Goal: Task Accomplishment & Management: Manage account settings

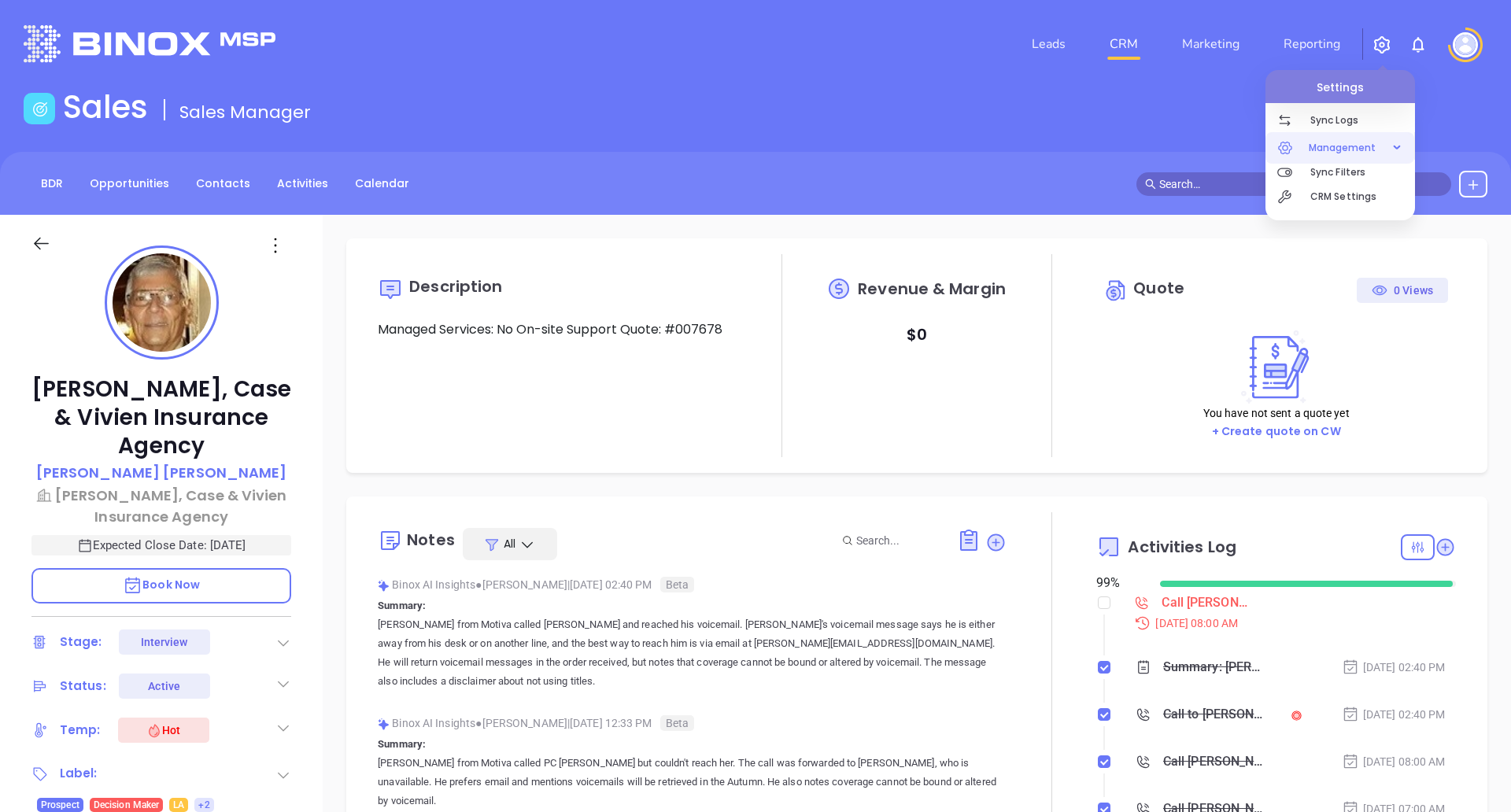
scroll to position [457, 0]
click at [1338, 150] on span "Management" at bounding box center [1342, 148] width 83 height 32
click at [1362, 295] on p "CRM Settings" at bounding box center [1362, 288] width 104 height 25
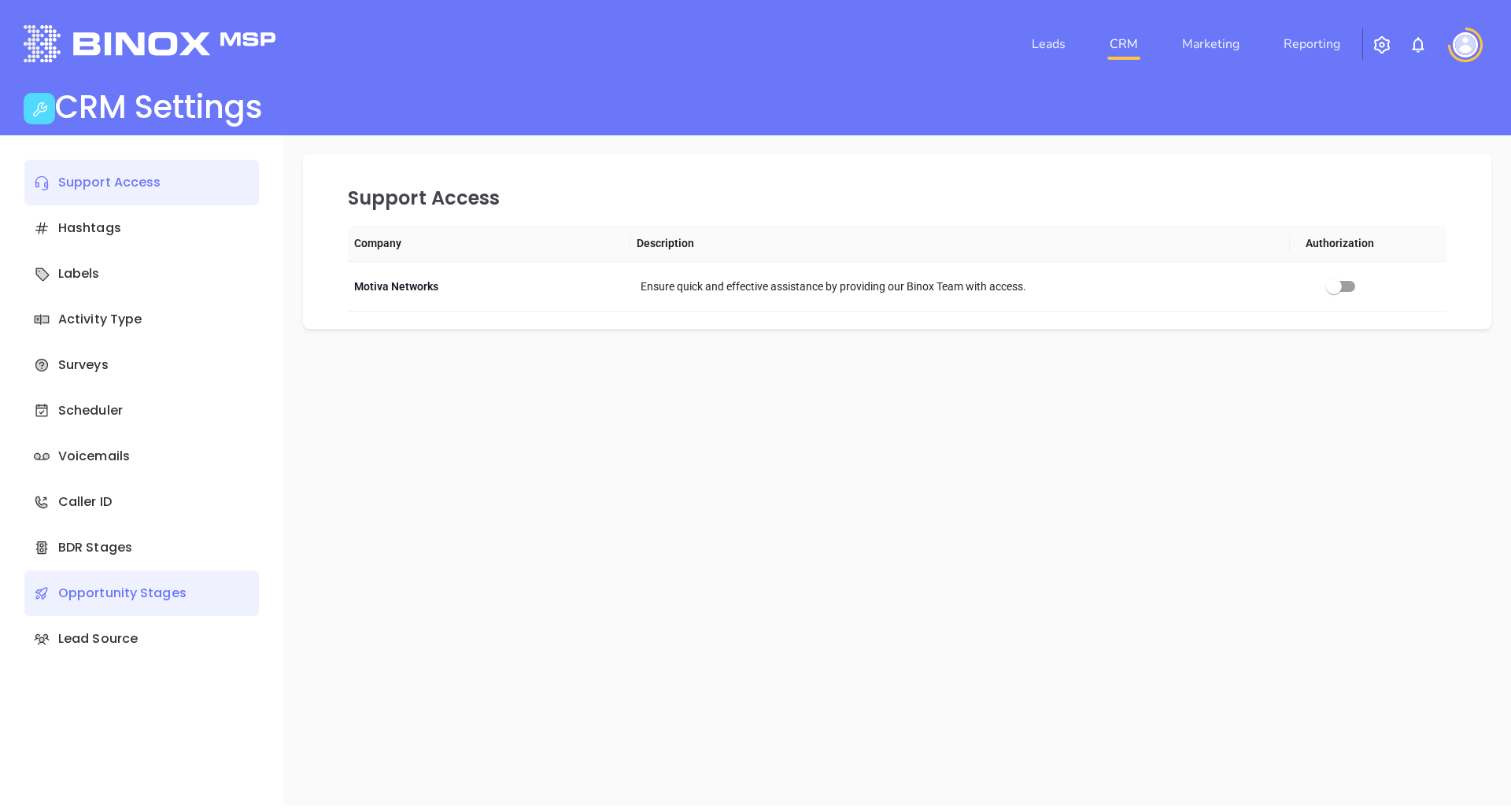
click at [221, 602] on div "Opportunity Stages" at bounding box center [142, 593] width 234 height 45
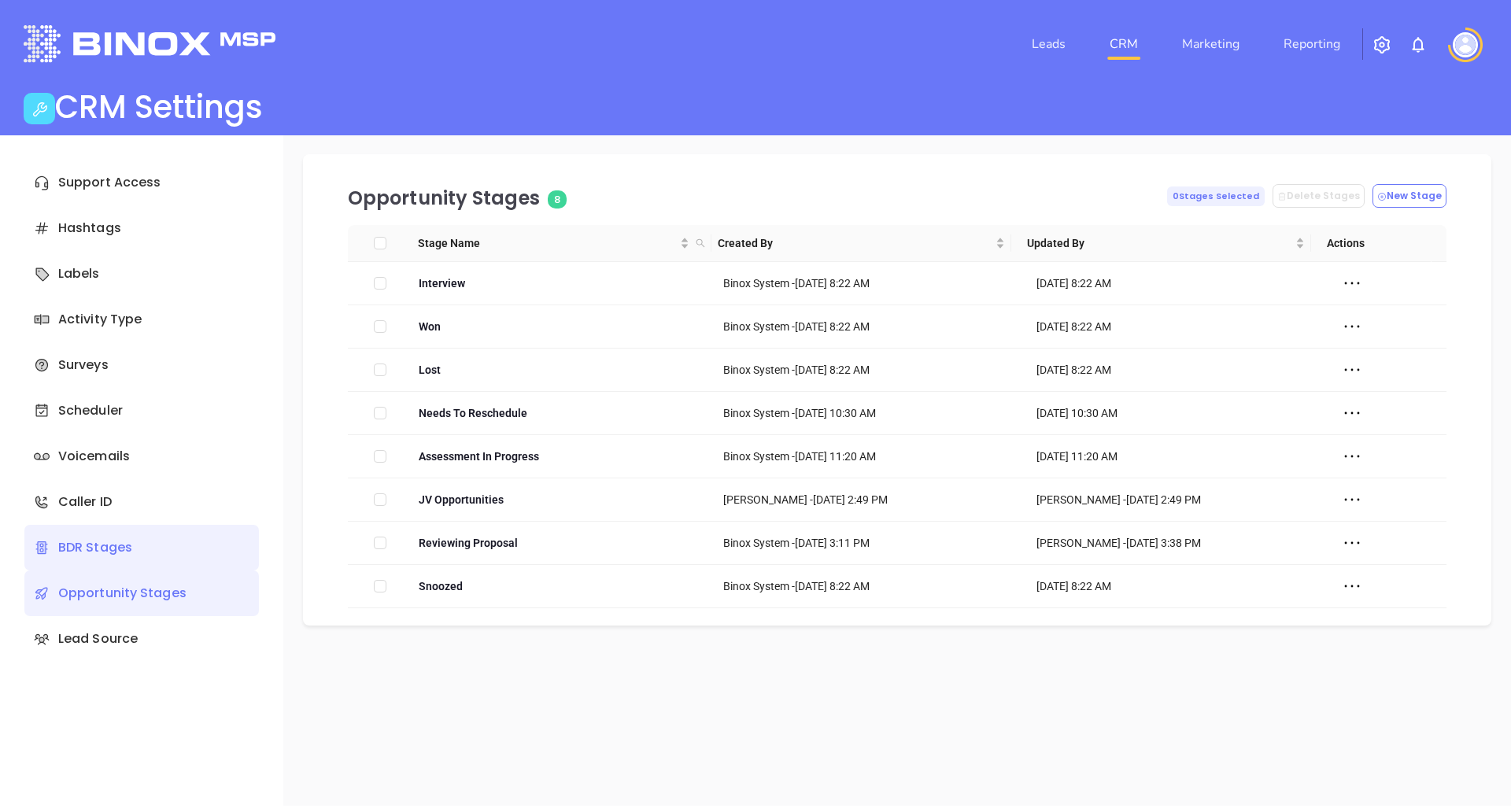
click at [160, 544] on div "BDR Stages" at bounding box center [142, 548] width 234 height 45
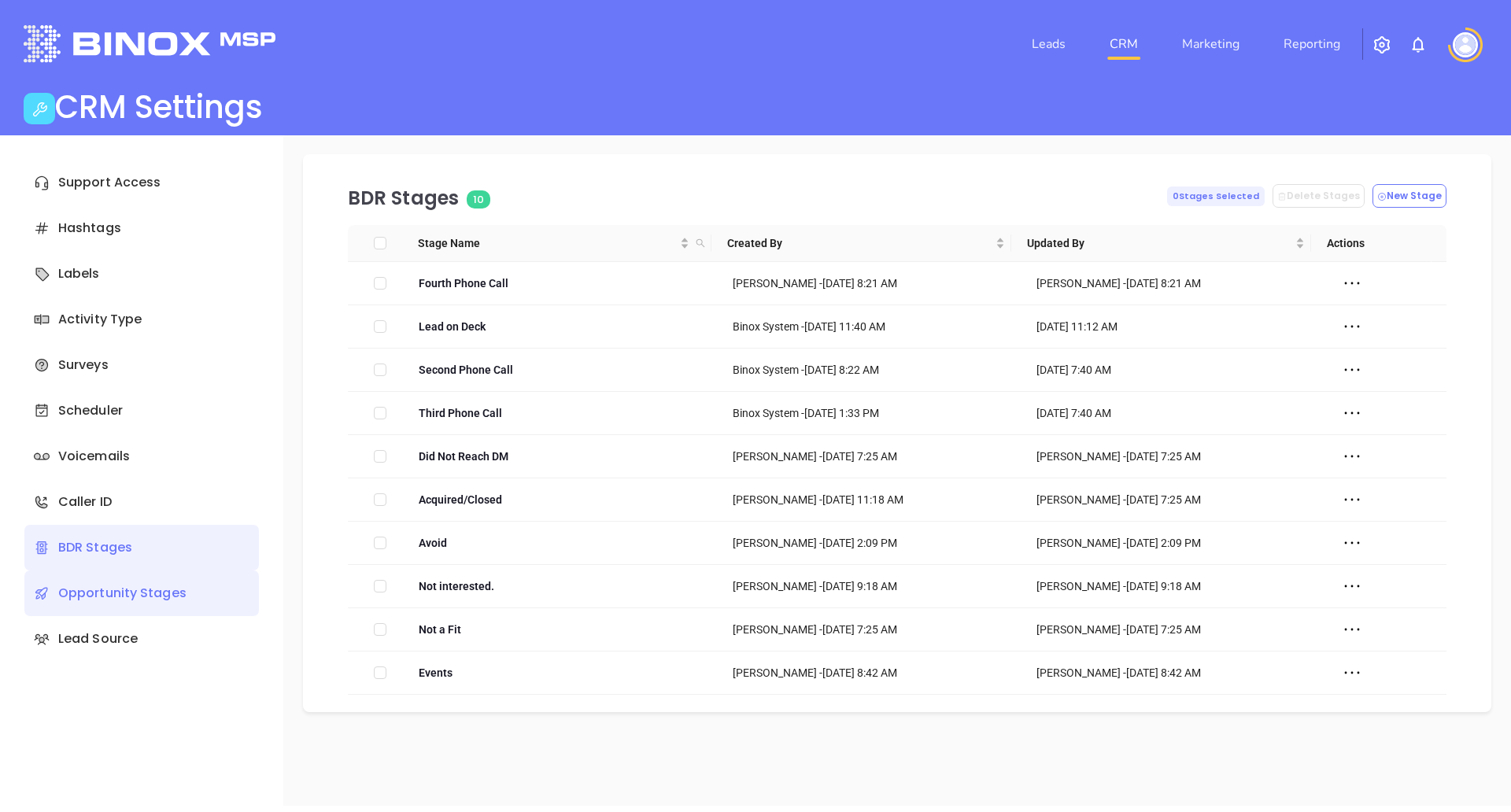
click at [107, 584] on div "Opportunity Stages" at bounding box center [142, 593] width 234 height 45
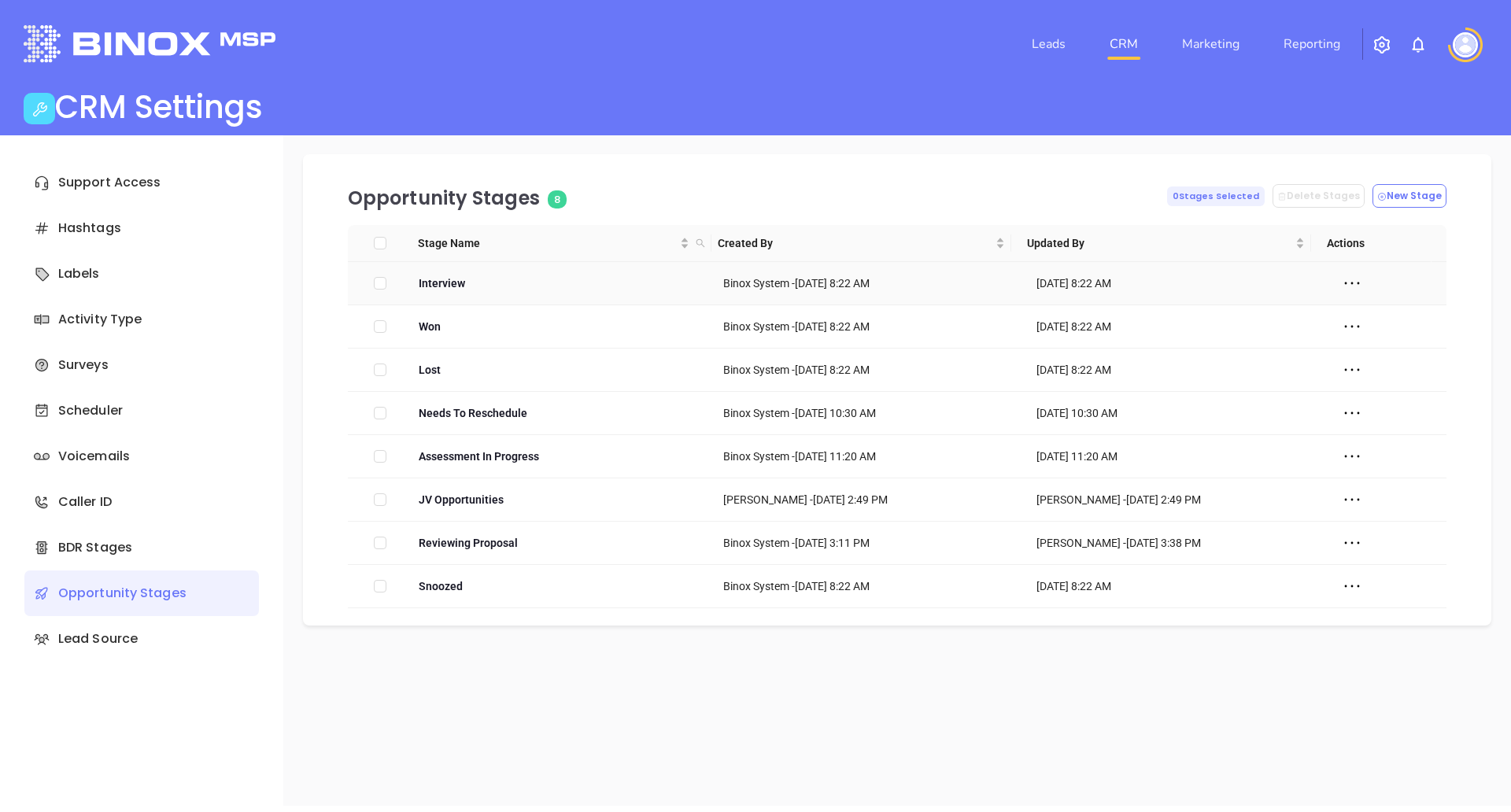
click at [1343, 282] on icon at bounding box center [1352, 283] width 24 height 24
drag, startPoint x: 722, startPoint y: 283, endPoint x: 967, endPoint y: 329, distance: 249.3
click at [967, 329] on tbody "Interview Binox System - [DATE] 8:22 AM [DATE] 8:22 AM Won Binox System - [DATE…" at bounding box center [898, 435] width 1099 height 347
click at [967, 329] on div "Binox System - [DATE] 8:22 AM" at bounding box center [868, 327] width 291 height 17
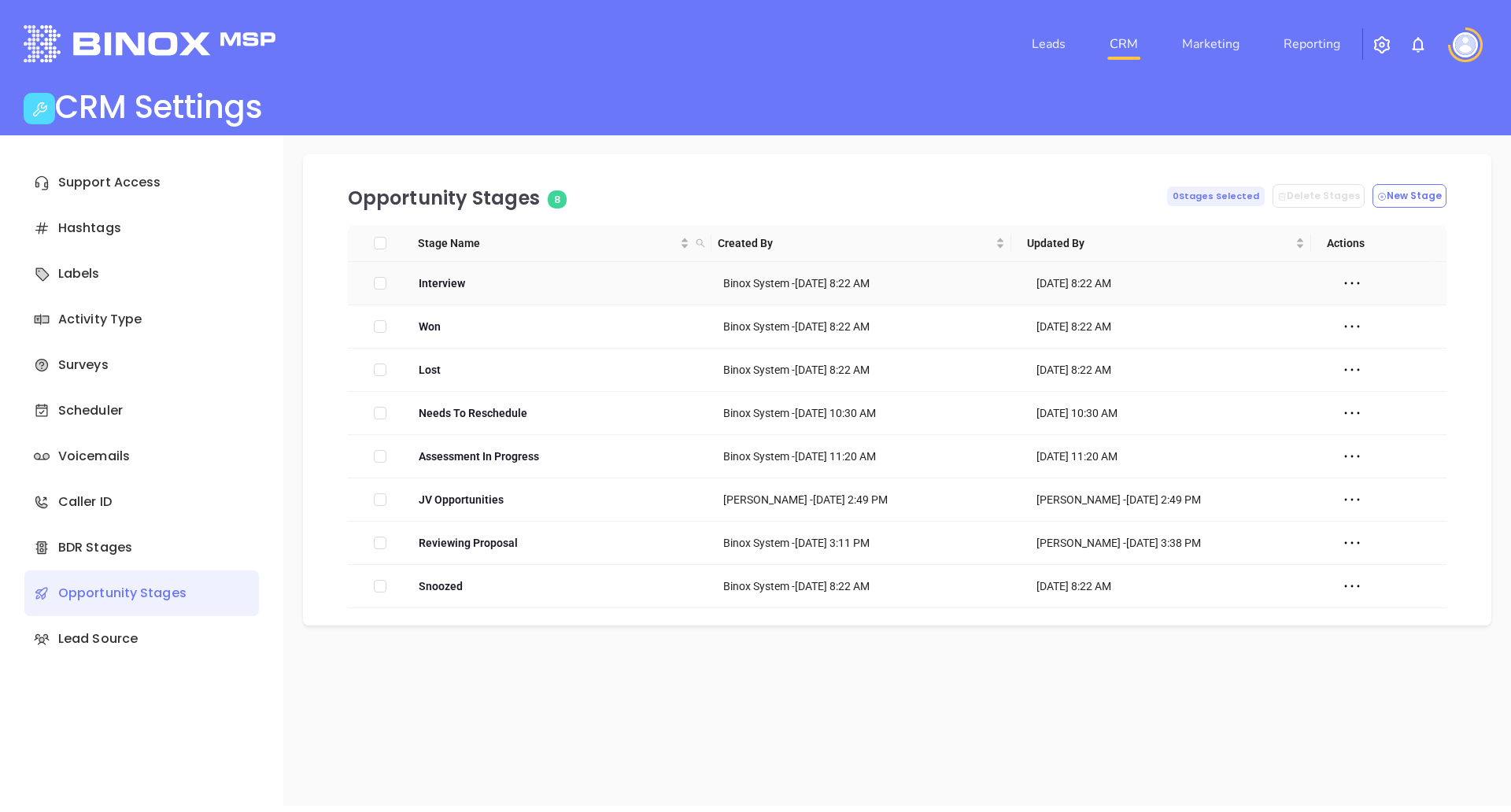
drag, startPoint x: 707, startPoint y: 281, endPoint x: 1184, endPoint y: 272, distance: 477.1
click at [1184, 272] on tr "Interview Binox System - [DATE] 8:22 AM [DATE] 8:22 AM" at bounding box center [898, 283] width 1099 height 44
click at [1182, 336] on td "[DATE] 8:22 AM" at bounding box center [1172, 327] width 304 height 44
drag, startPoint x: 1105, startPoint y: 328, endPoint x: 709, endPoint y: 323, distance: 396.0
click at [709, 323] on tr "Won Binox System - [DATE] 8:22 AM [DATE] 8:22 AM" at bounding box center [898, 327] width 1099 height 44
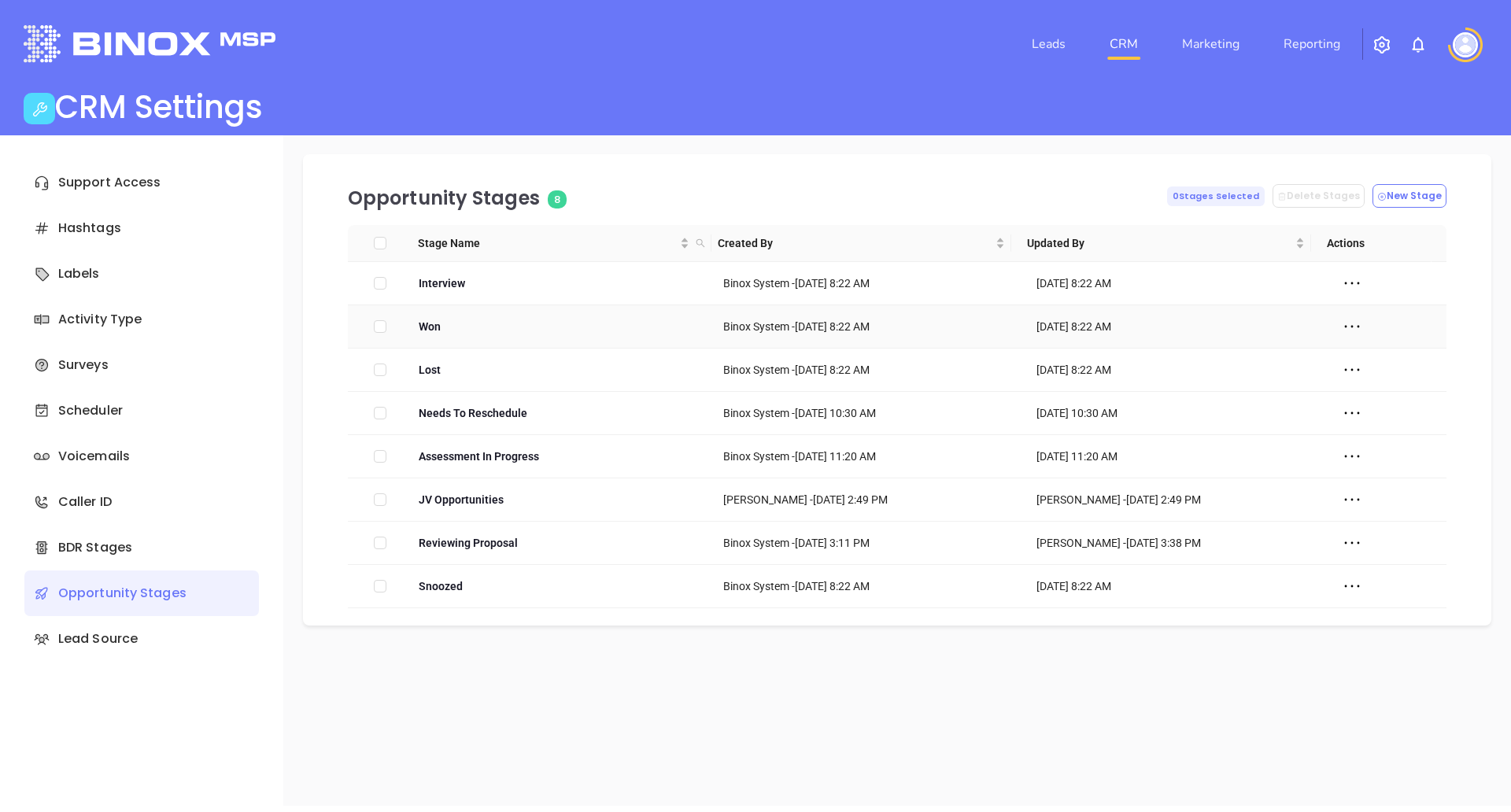
click at [692, 325] on td "Won" at bounding box center [564, 327] width 304 height 44
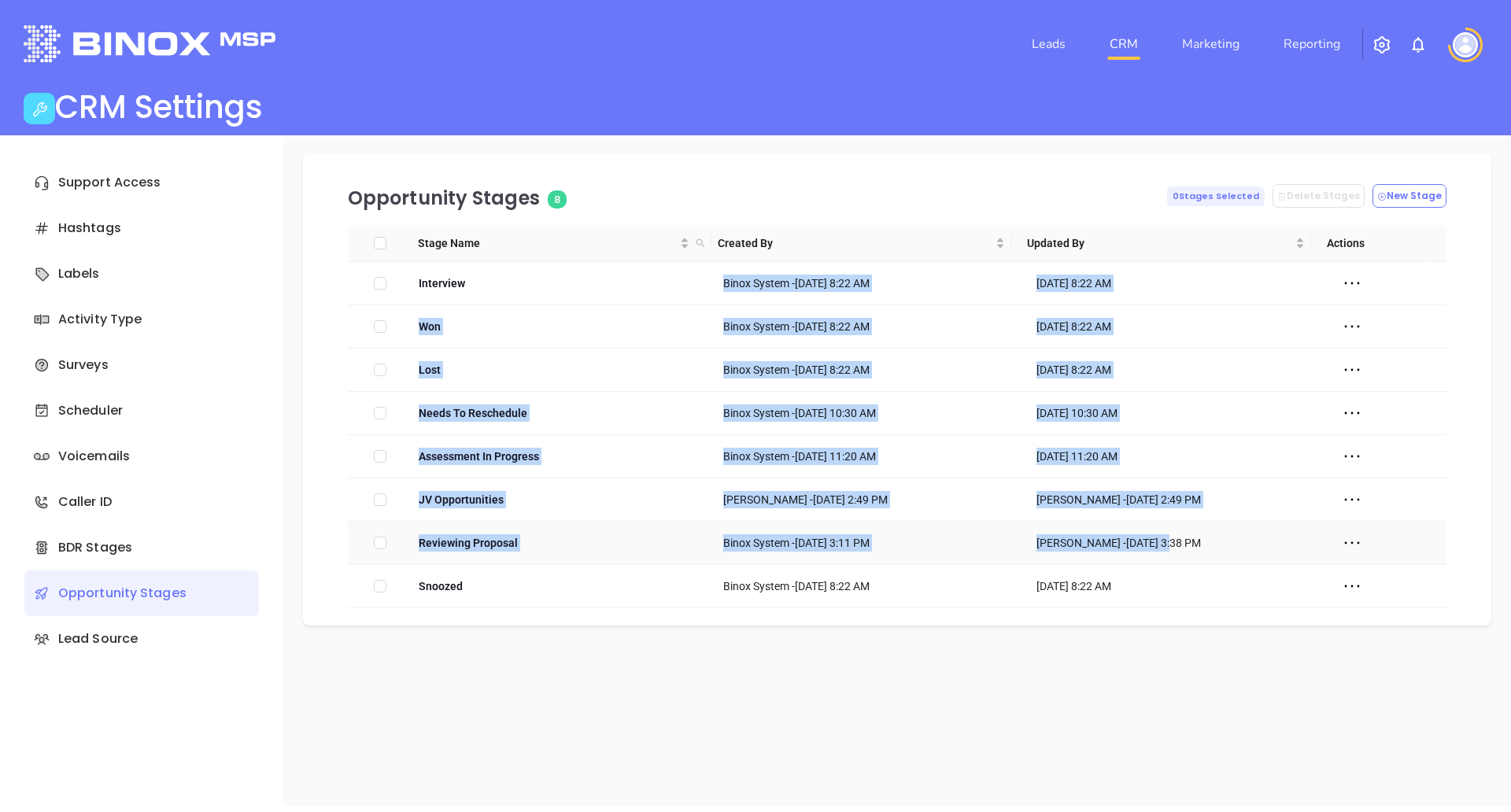
drag, startPoint x: 1065, startPoint y: 497, endPoint x: 1159, endPoint y: 551, distance: 108.4
click at [1159, 551] on tbody "Interview Binox System - [DATE] 8:22 AM [DATE] 8:22 AM Won Binox System - [DATE…" at bounding box center [898, 435] width 1099 height 347
click at [1159, 551] on div "[PERSON_NAME] - [DATE] 3:38 PM" at bounding box center [1176, 543] width 281 height 17
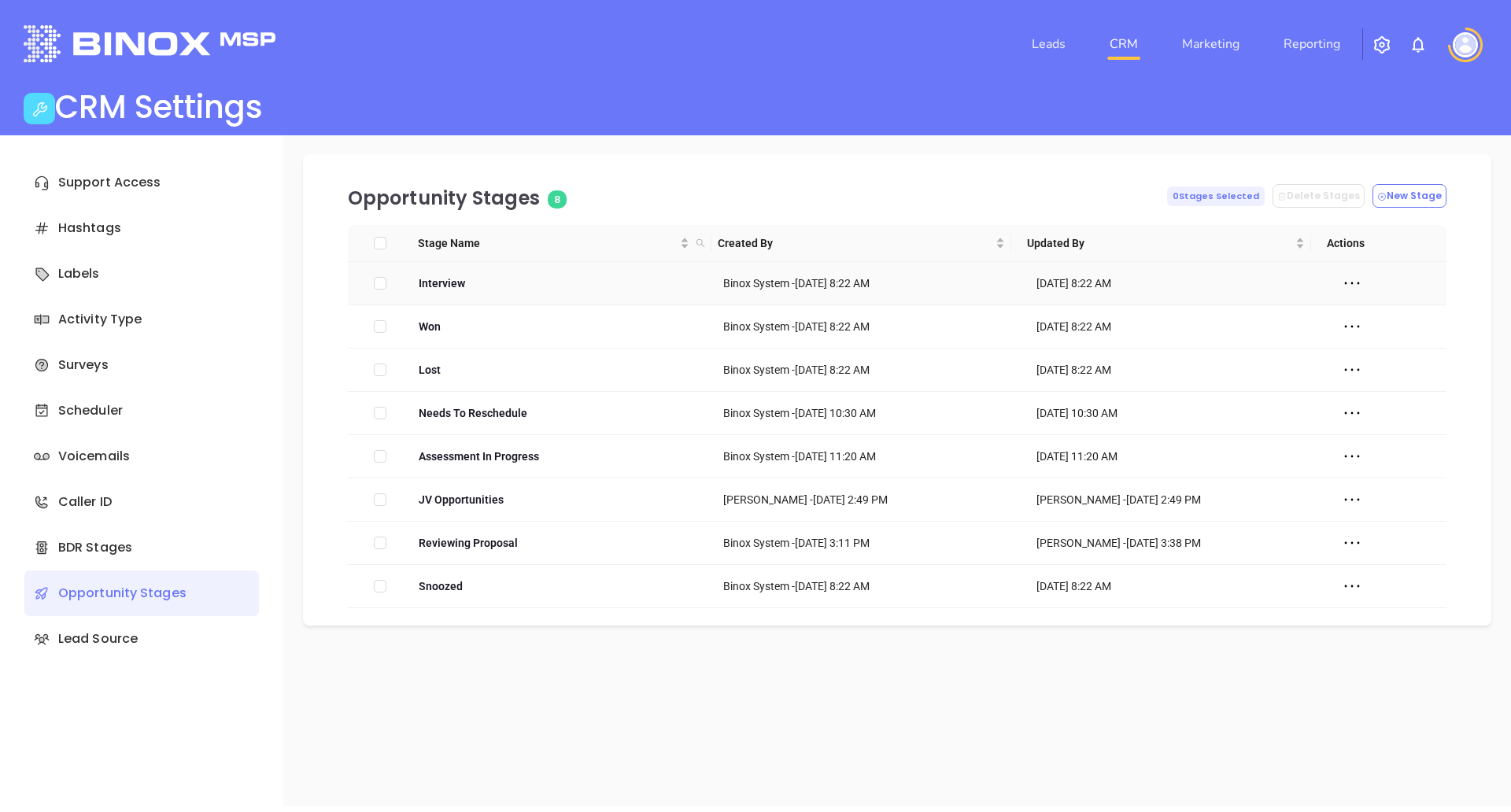
drag, startPoint x: 1176, startPoint y: 603, endPoint x: 716, endPoint y: 279, distance: 562.7
click at [716, 279] on tbody "Interview Binox System - [DATE] 8:22 AM [DATE] 8:22 AM Won Binox System - [DATE…" at bounding box center [898, 435] width 1099 height 347
click at [717, 279] on td "Binox System - [DATE] 8:22 AM" at bounding box center [868, 283] width 304 height 44
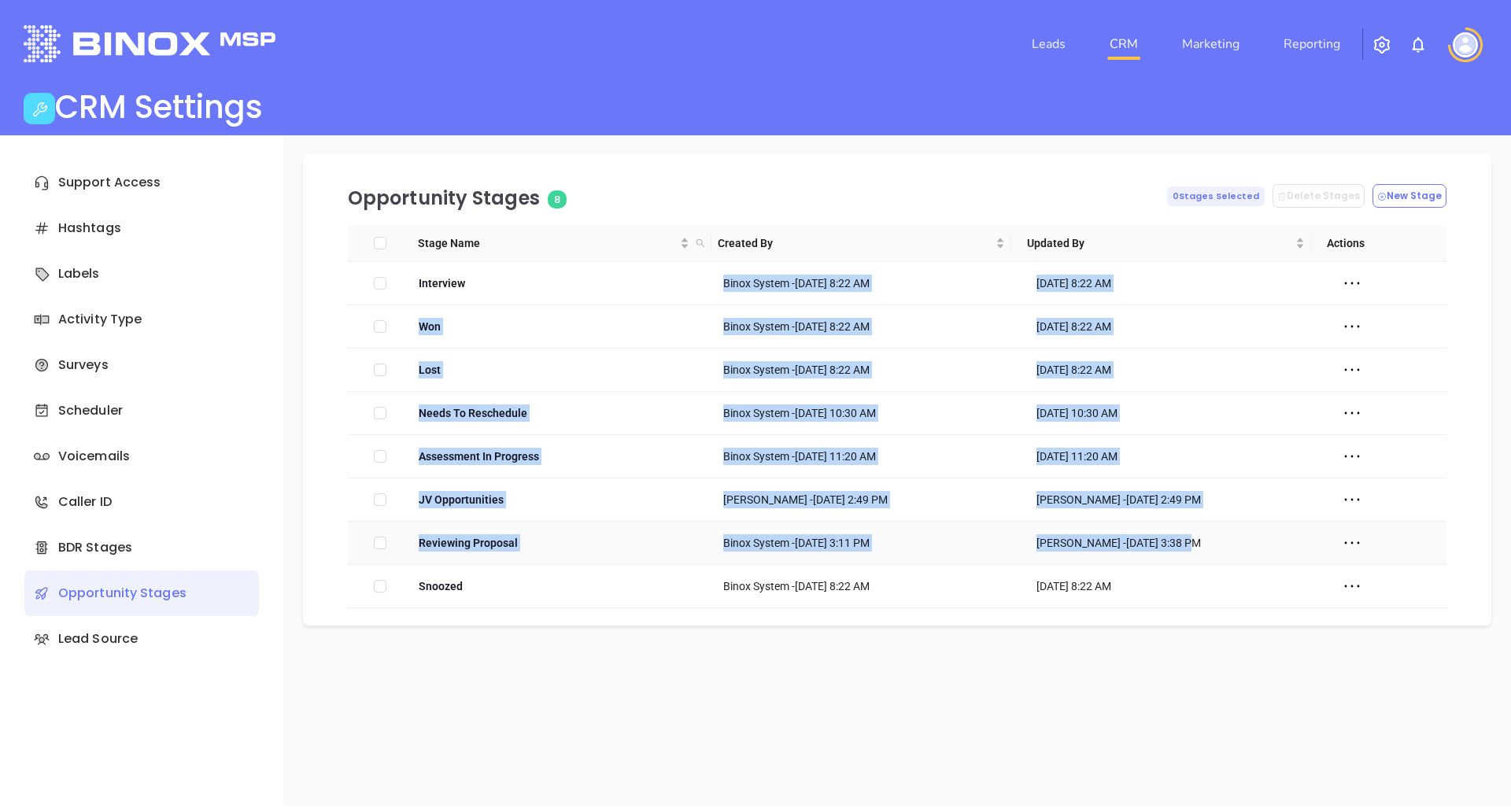
drag, startPoint x: 717, startPoint y: 280, endPoint x: 1184, endPoint y: 539, distance: 534.0
click at [1184, 539] on tbody "Interview Binox System - [DATE] 8:22 AM [DATE] 8:22 AM Won Binox System - [DATE…" at bounding box center [898, 435] width 1099 height 347
click at [1118, 436] on td "[DATE] 11:20 AM" at bounding box center [1172, 457] width 304 height 44
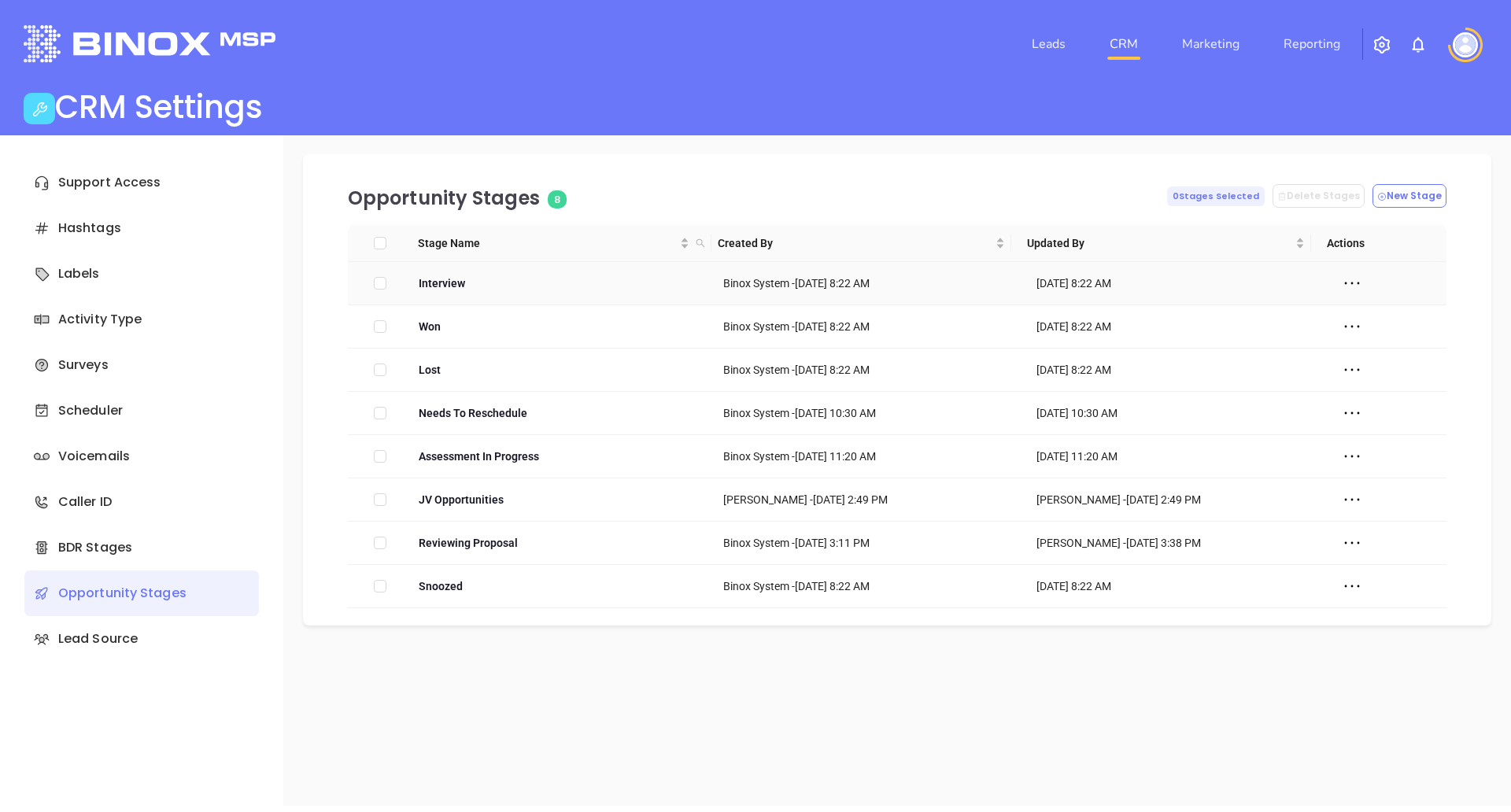
drag, startPoint x: 1167, startPoint y: 463, endPoint x: 694, endPoint y: 262, distance: 513.9
click at [694, 262] on tbody "Interview Binox System - [DATE] 8:22 AM [DATE] 8:22 AM Won Binox System - [DATE…" at bounding box center [898, 435] width 1099 height 347
click at [640, 278] on td "Interview" at bounding box center [564, 283] width 304 height 44
drag, startPoint x: 402, startPoint y: 276, endPoint x: 1176, endPoint y: 460, distance: 795.6
click at [1176, 460] on tbody "Interview Binox System - [DATE] 8:22 AM [DATE] 8:22 AM Won Binox System - [DATE…" at bounding box center [898, 435] width 1099 height 347
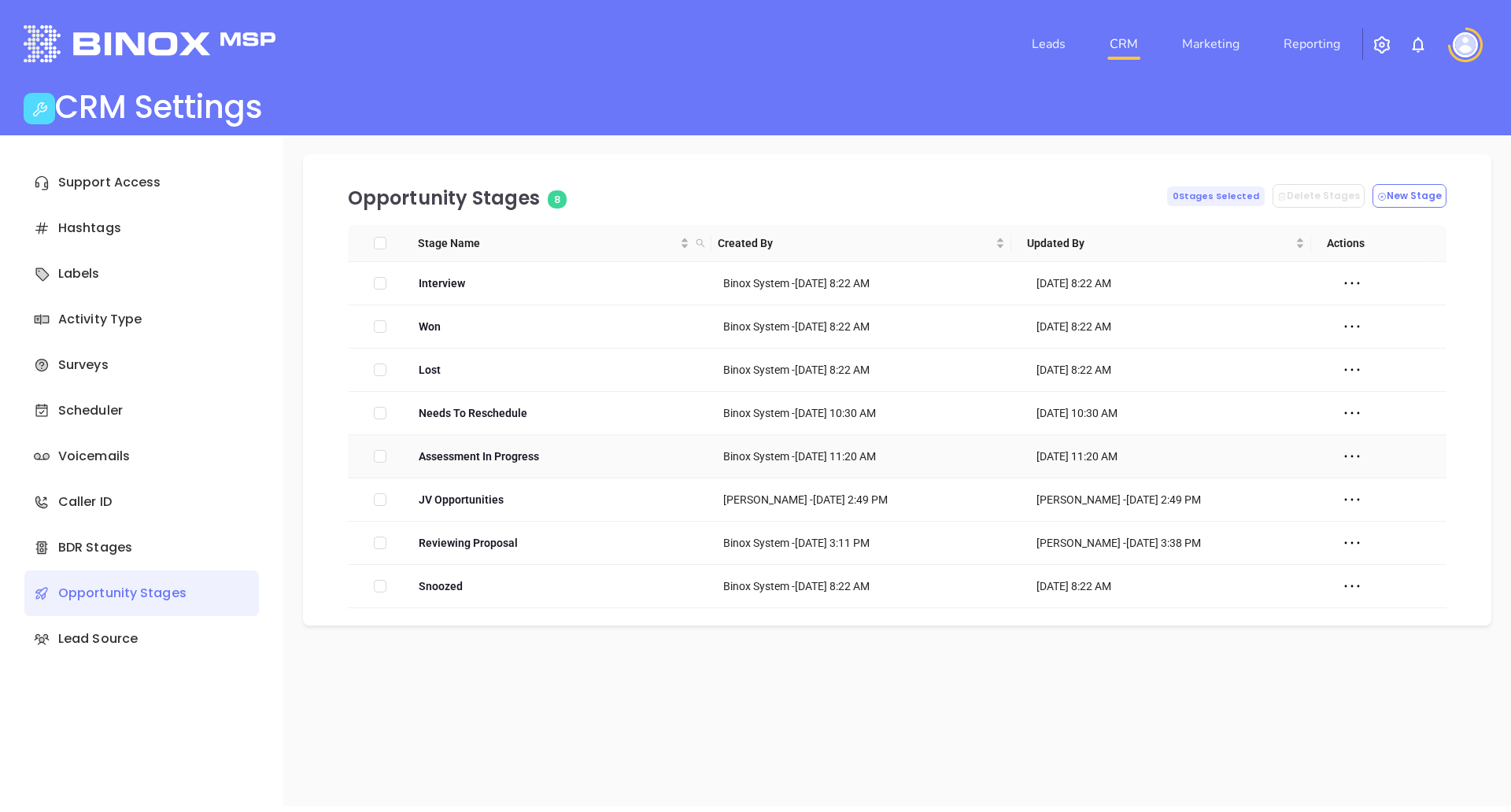
click at [1176, 460] on div "[DATE] 11:20 AM" at bounding box center [1176, 456] width 281 height 17
